Goal: Find specific page/section: Find specific page/section

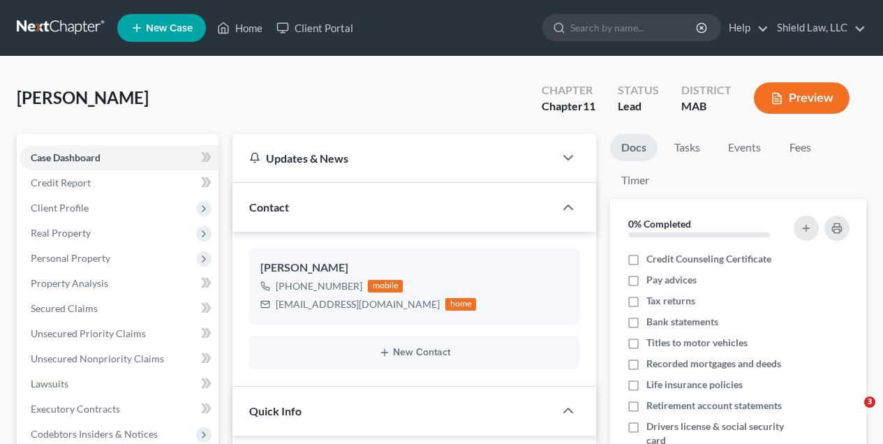
select select "10"
select select "6"
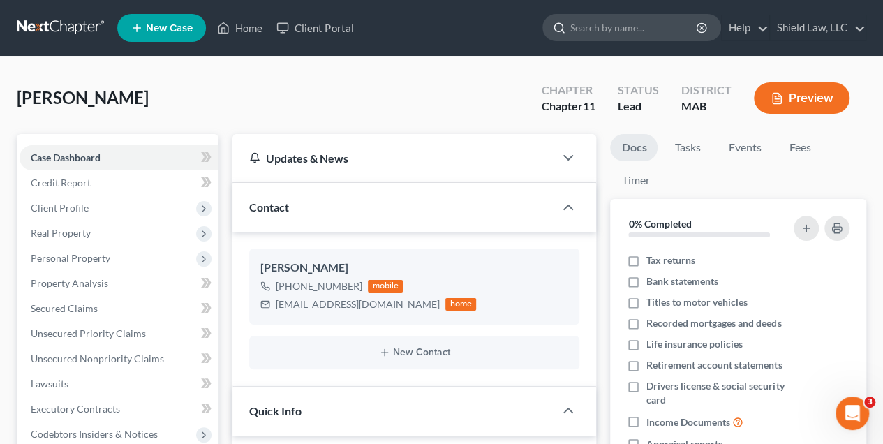
click at [614, 31] on input "search" at bounding box center [634, 28] width 128 height 26
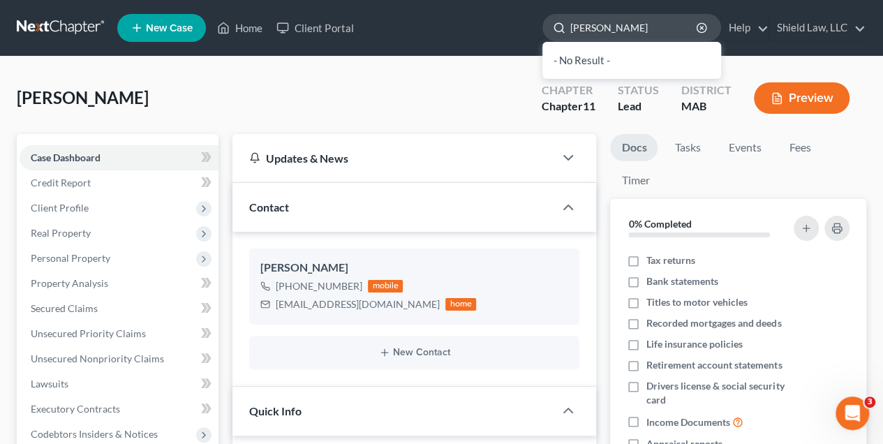
type input "[PERSON_NAME]"
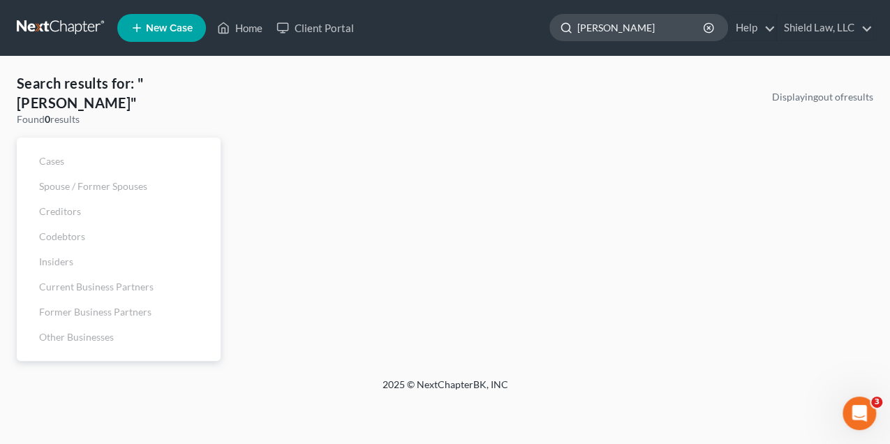
click at [612, 31] on input "[PERSON_NAME]" at bounding box center [641, 28] width 128 height 26
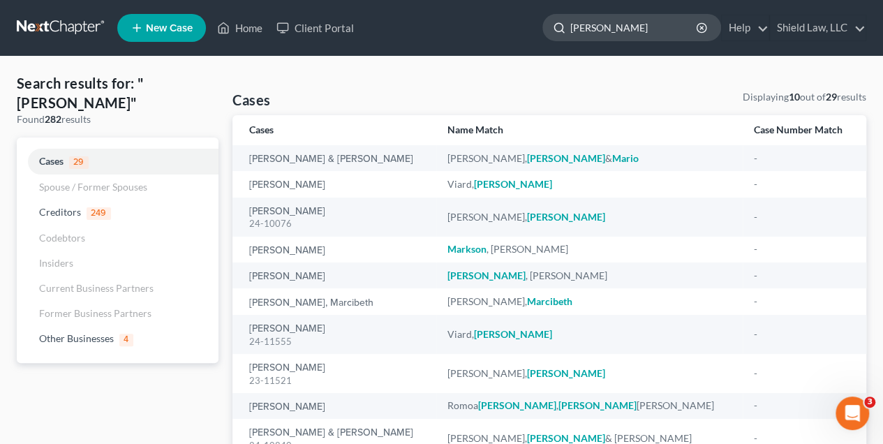
type input "[PERSON_NAME]"
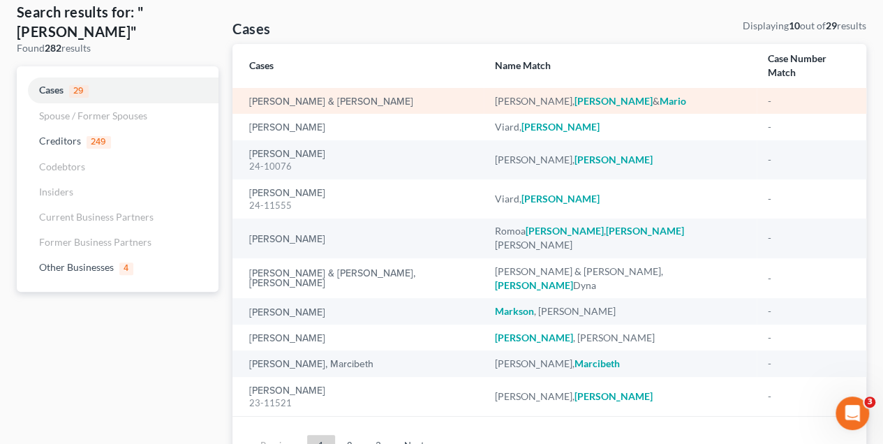
scroll to position [93, 0]
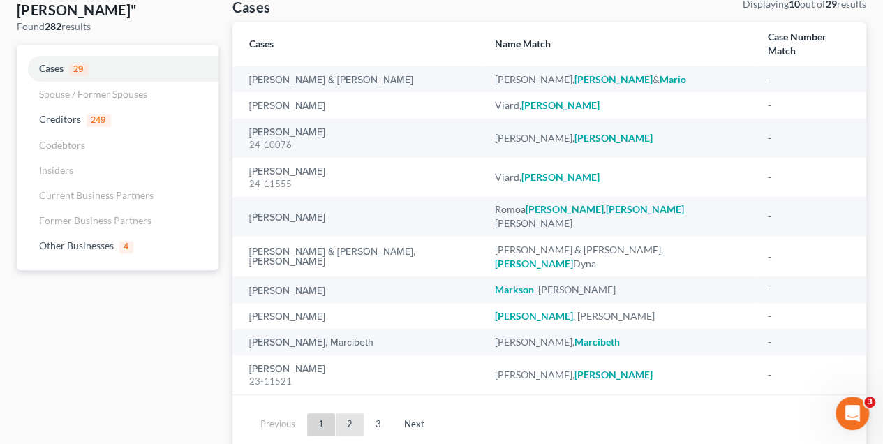
click at [350, 413] on link "2" at bounding box center [350, 424] width 28 height 22
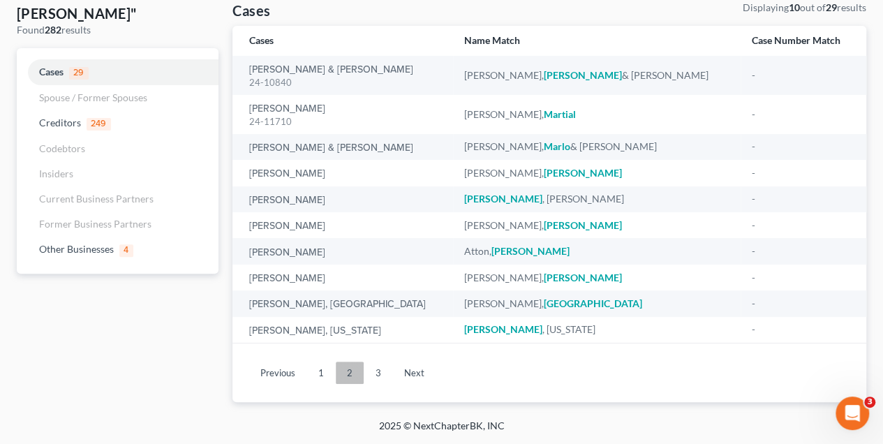
scroll to position [89, 0]
click at [373, 375] on link "3" at bounding box center [378, 373] width 28 height 22
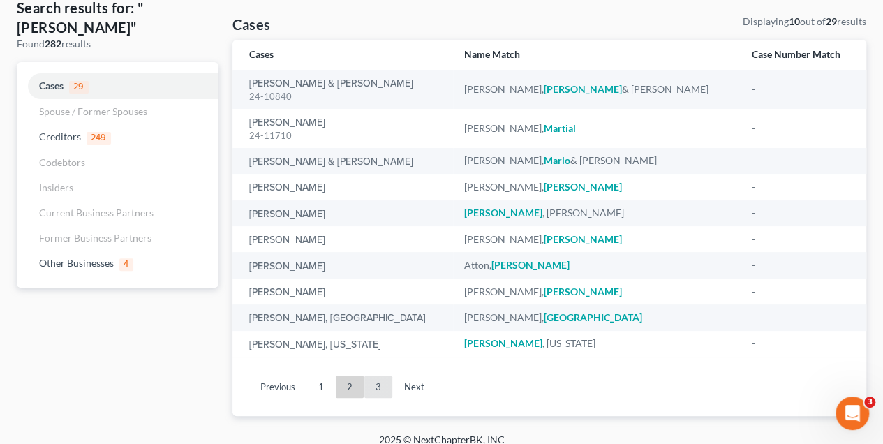
click at [373, 375] on link "3" at bounding box center [378, 386] width 28 height 22
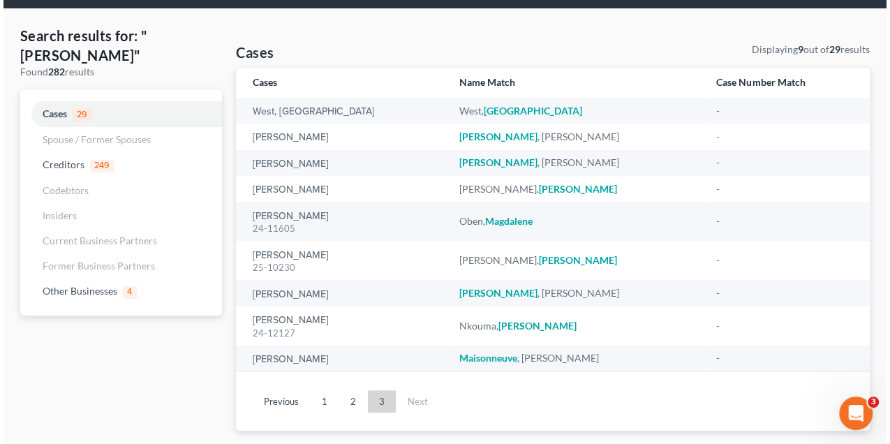
scroll to position [0, 0]
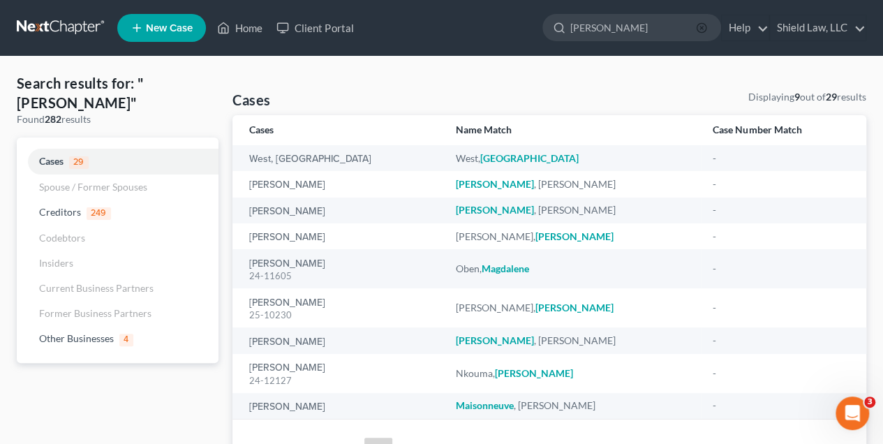
click at [704, 29] on icon "button" at bounding box center [701, 27] width 11 height 11
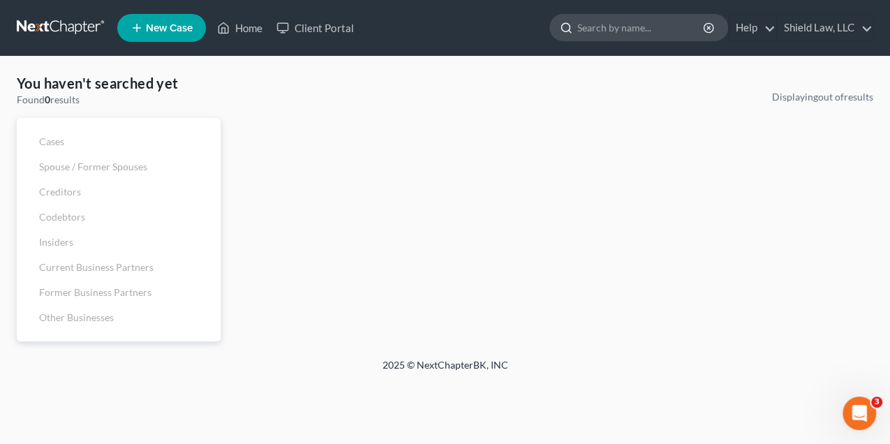
click at [657, 22] on input "search" at bounding box center [641, 28] width 128 height 26
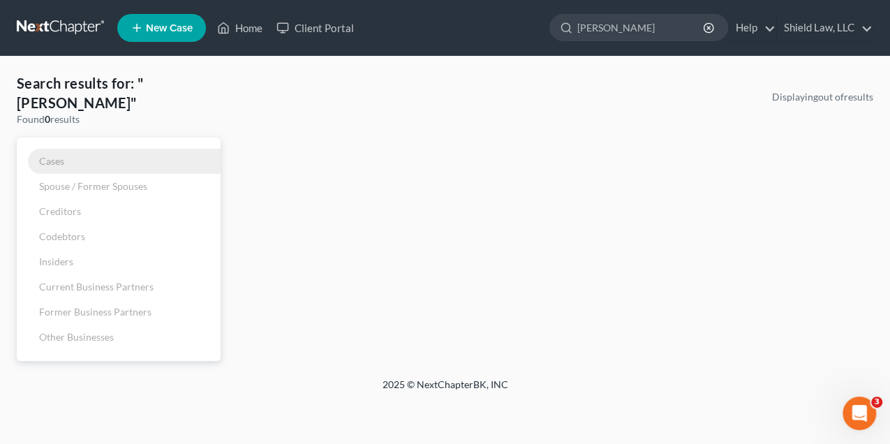
click at [53, 155] on span "Cases" at bounding box center [51, 161] width 25 height 12
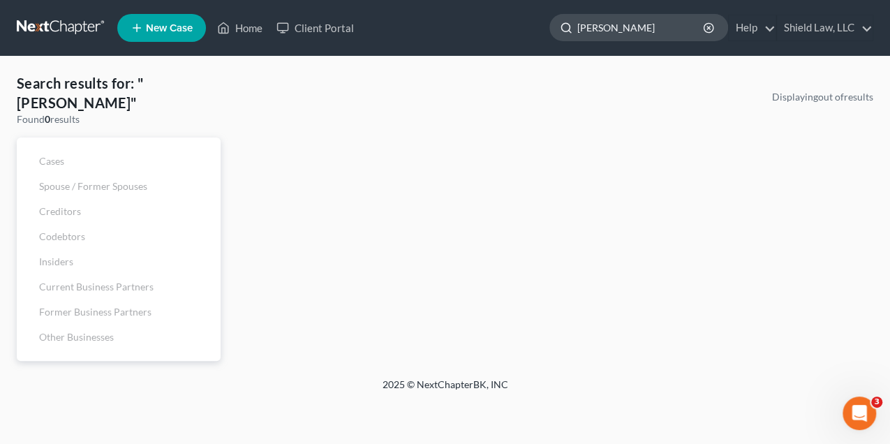
click at [590, 25] on input "[PERSON_NAME]" at bounding box center [641, 28] width 128 height 26
type input "[PERSON_NAME]"
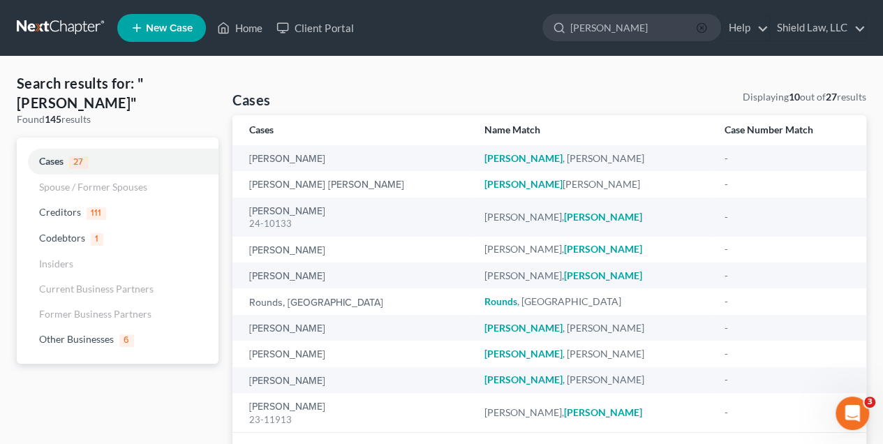
click at [703, 29] on icon "button" at bounding box center [701, 27] width 11 height 11
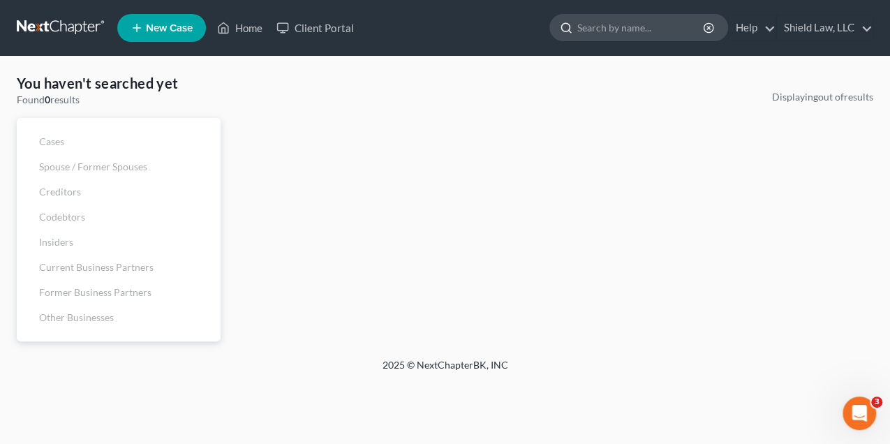
click at [632, 29] on input "search" at bounding box center [641, 28] width 128 height 26
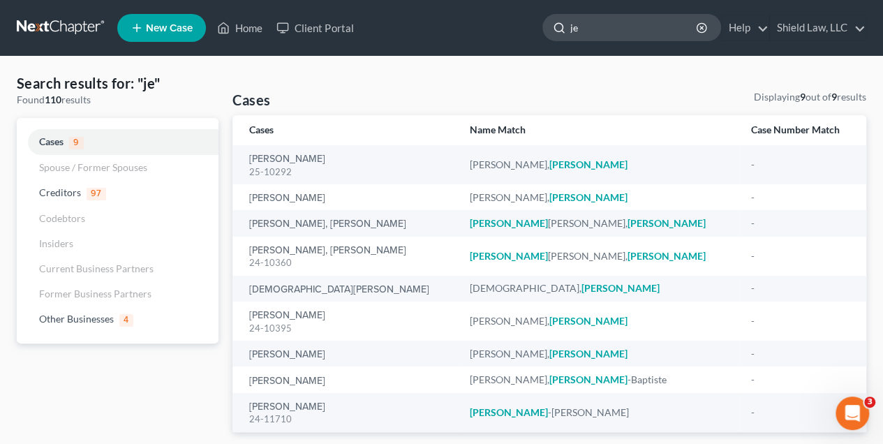
type input "j"
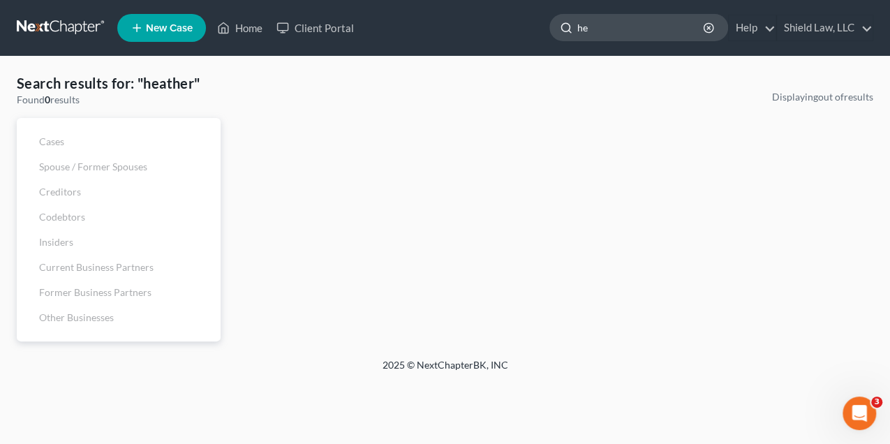
type input "h"
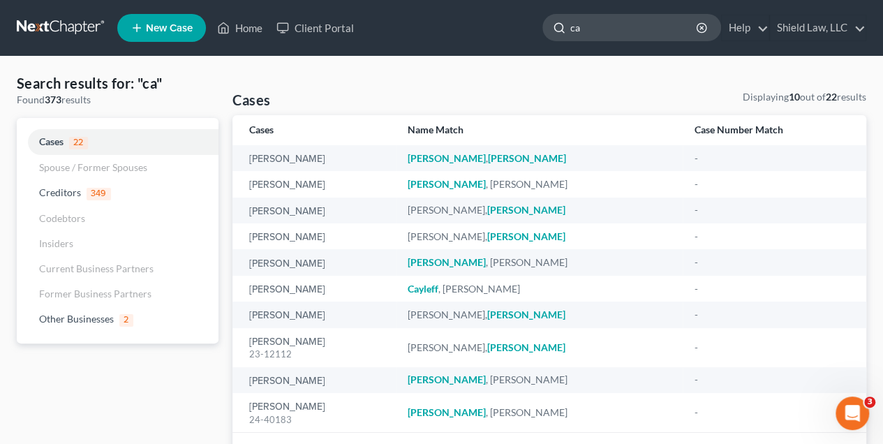
type input "c"
